Goal: Check status: Check status

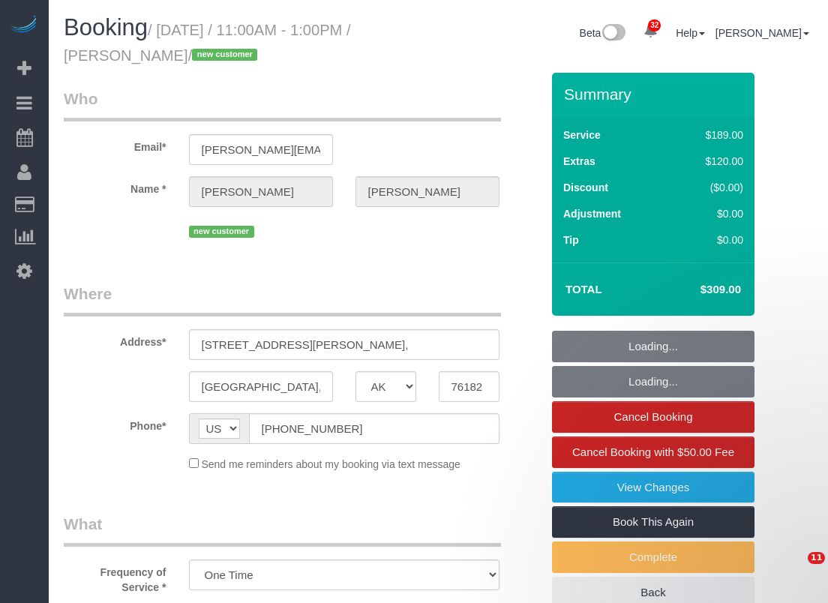
select select "[GEOGRAPHIC_DATA]"
select select "3"
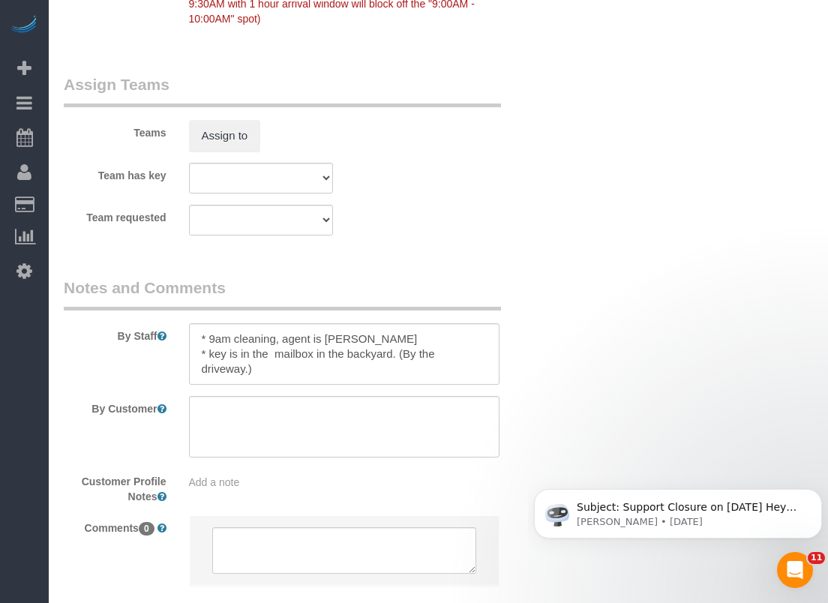
scroll to position [1688, 0]
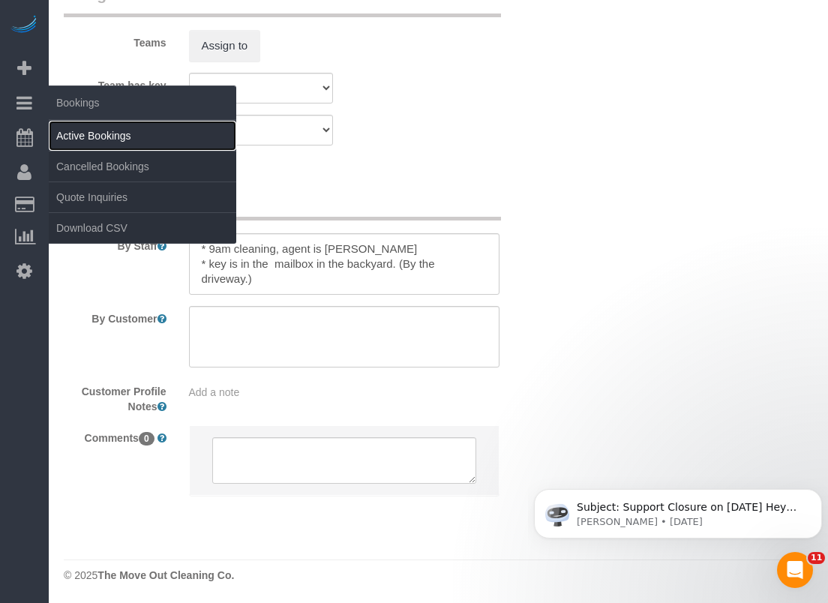
click at [79, 130] on link "Active Bookings" at bounding box center [142, 136] width 187 height 30
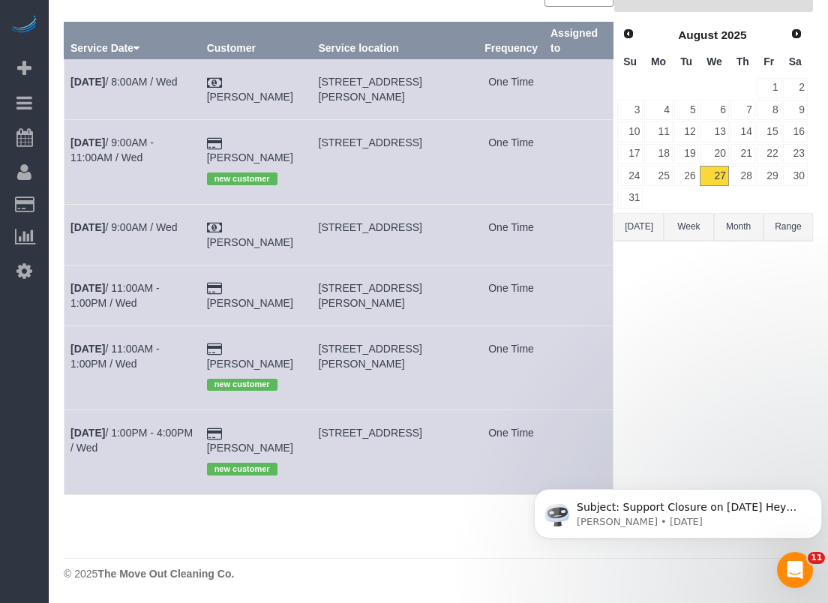
scroll to position [0, 0]
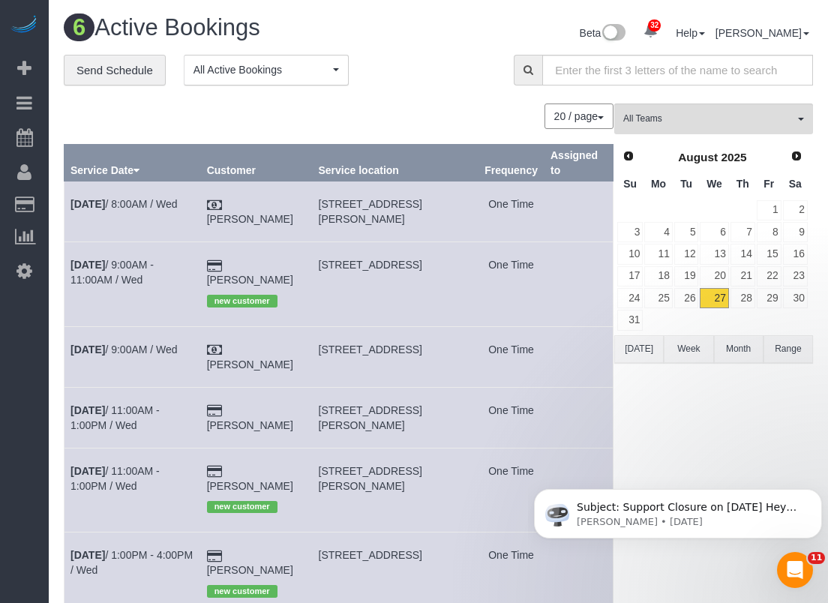
drag, startPoint x: 302, startPoint y: 335, endPoint x: 244, endPoint y: 327, distance: 59.0
click at [244, 327] on td "[PERSON_NAME]" at bounding box center [256, 356] width 112 height 61
copy link "[PERSON_NAME]"
click at [165, 343] on link "[DATE] 9:00AM / Wed" at bounding box center [123, 349] width 107 height 12
click at [168, 326] on td "[DATE] 9:00AM / Wed" at bounding box center [132, 356] width 136 height 61
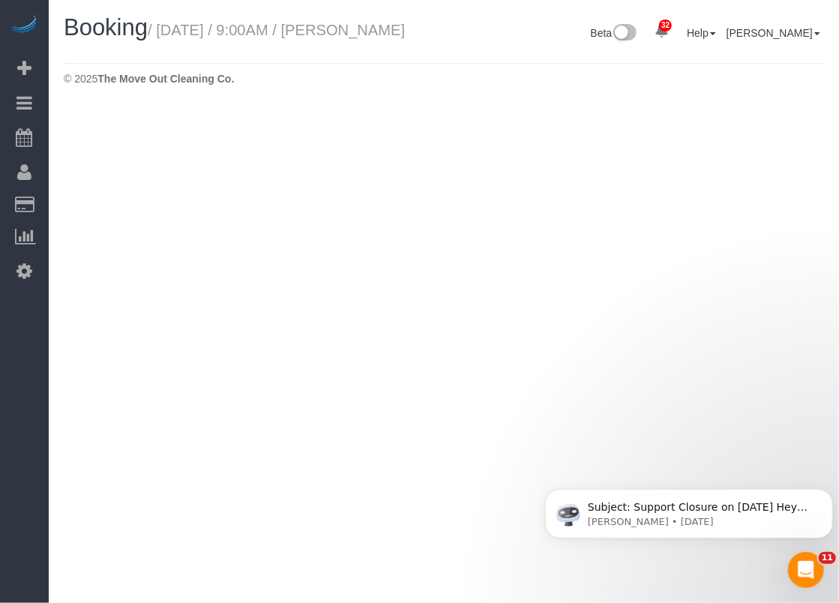
select select "[GEOGRAPHIC_DATA]"
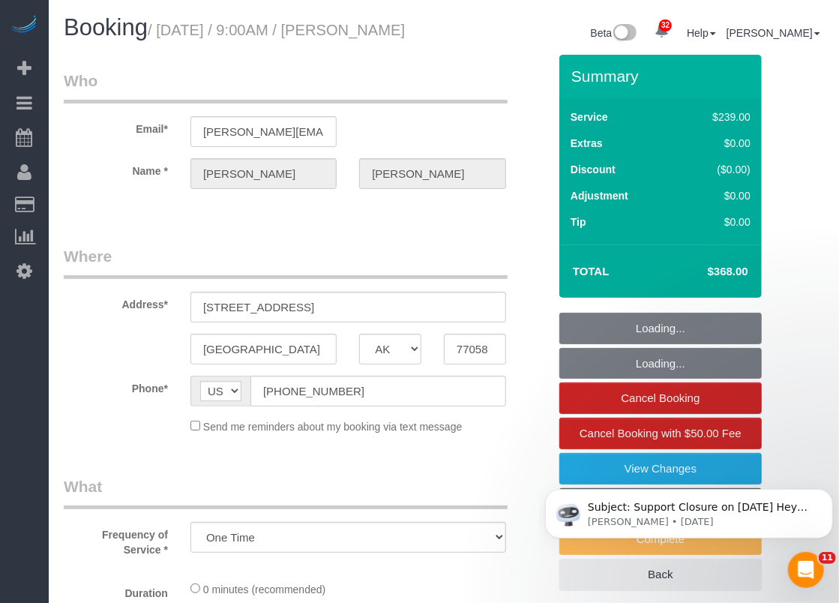
select select "object:4137"
select select "3"
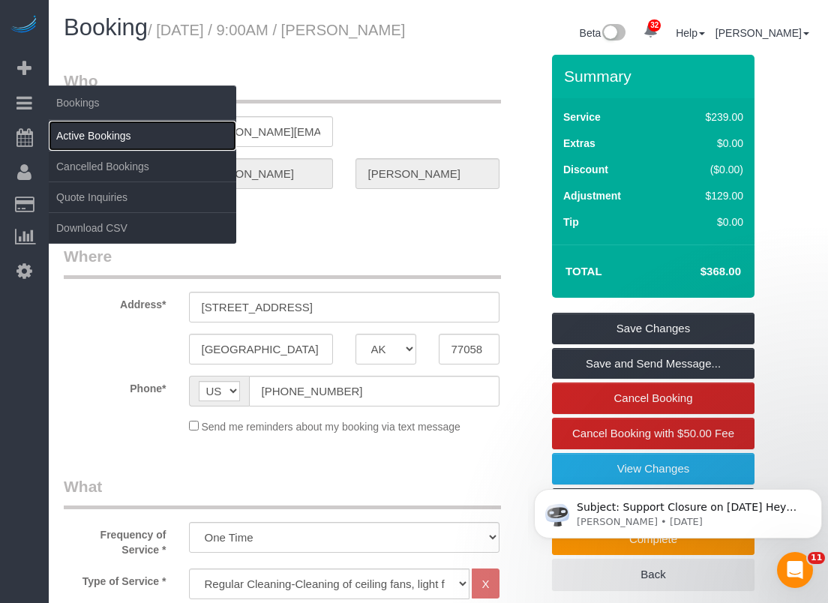
click at [85, 139] on link "Active Bookings" at bounding box center [142, 136] width 187 height 30
